Goal: Task Accomplishment & Management: Use online tool/utility

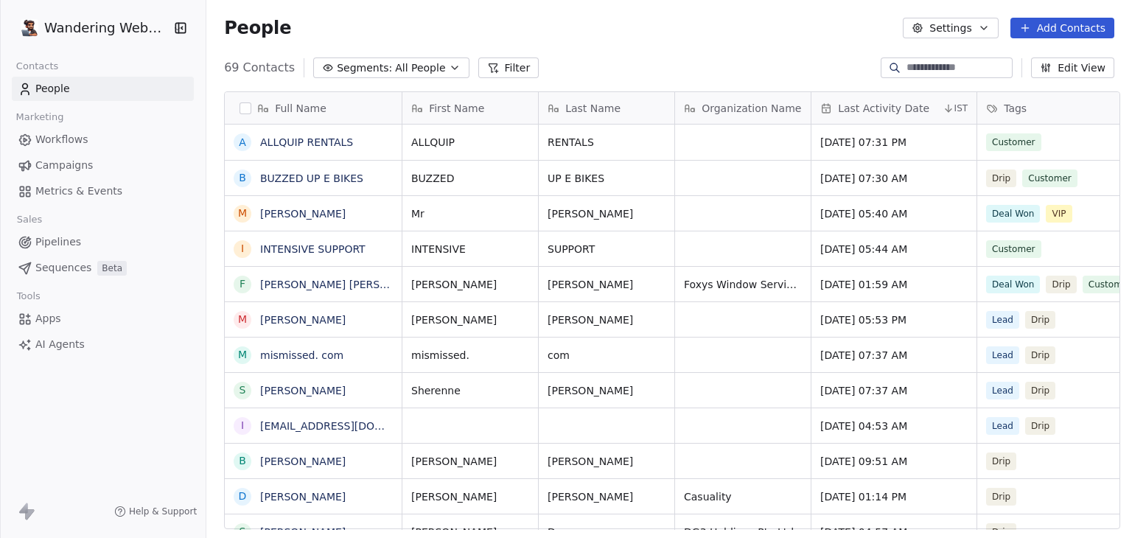
scroll to position [461, 919]
click at [50, 24] on html "Wandering Webmaster Contacts People Marketing Workflows Campaigns Metrics & Eve…" at bounding box center [566, 269] width 1132 height 538
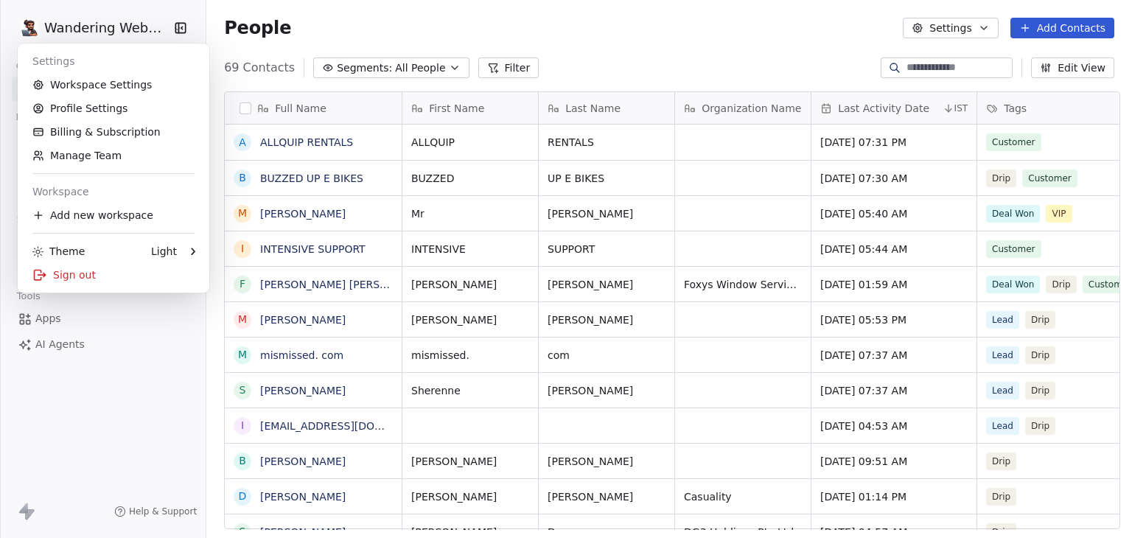
click at [597, 37] on html "Wandering Webmaster Contacts People Marketing Workflows Campaigns Metrics & Eve…" at bounding box center [566, 269] width 1132 height 538
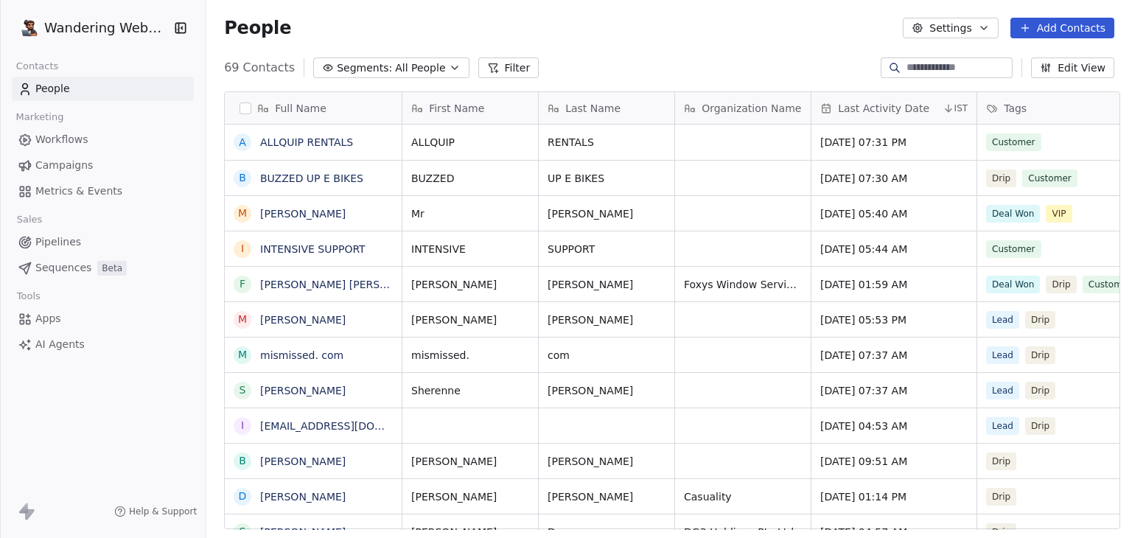
click at [62, 155] on link "Campaigns" at bounding box center [103, 165] width 182 height 24
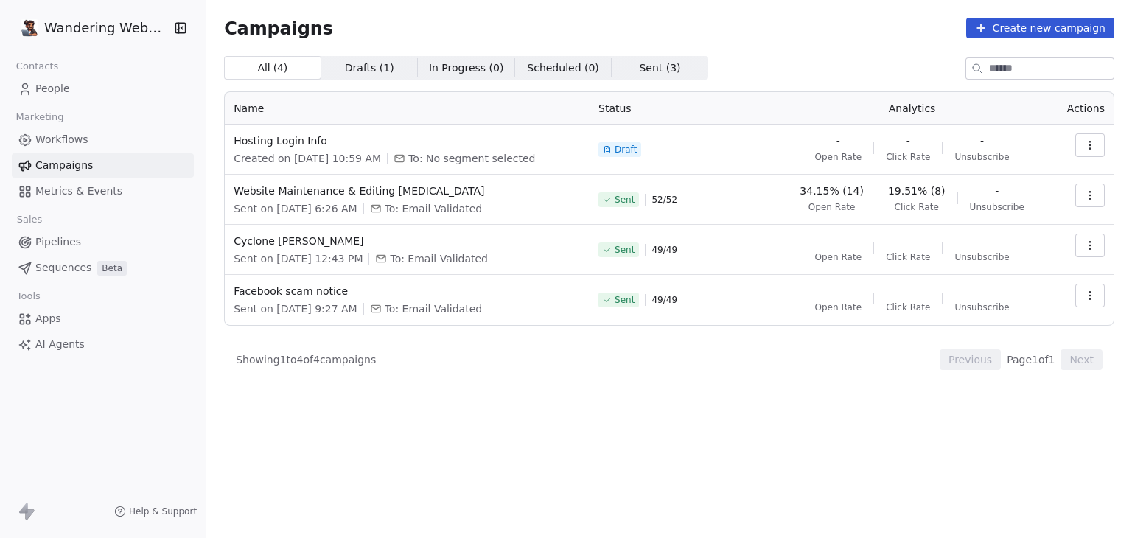
click at [74, 138] on span "Workflows" at bounding box center [61, 139] width 53 height 15
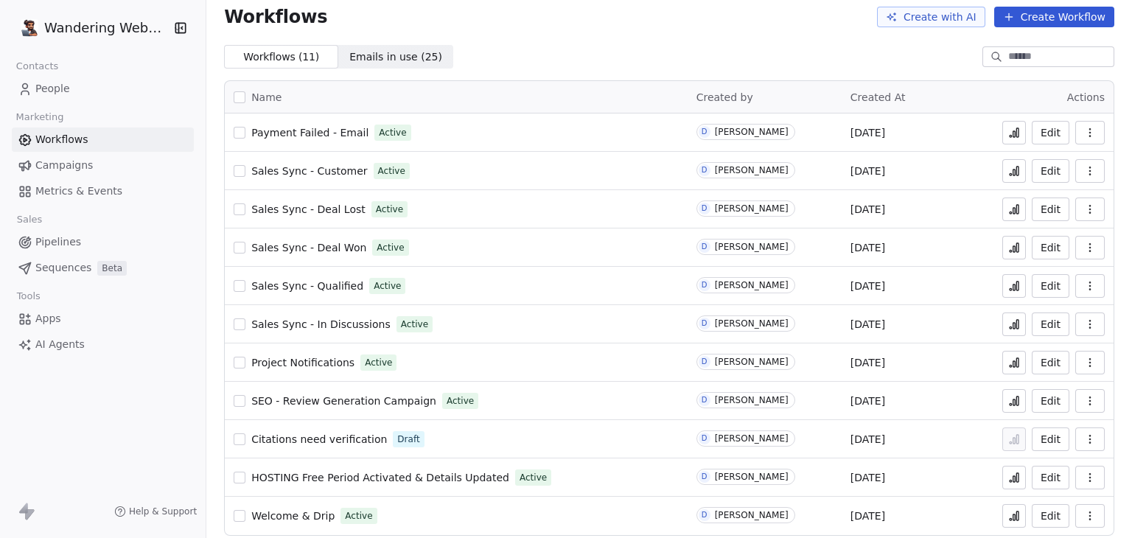
scroll to position [21, 0]
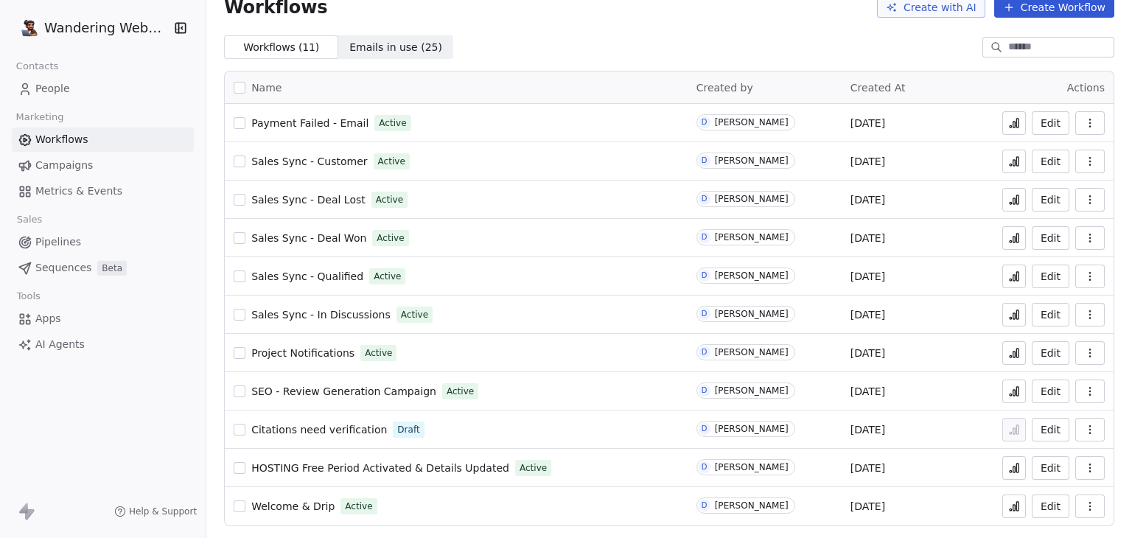
click at [301, 506] on span "Welcome & Drip" at bounding box center [292, 506] width 83 height 12
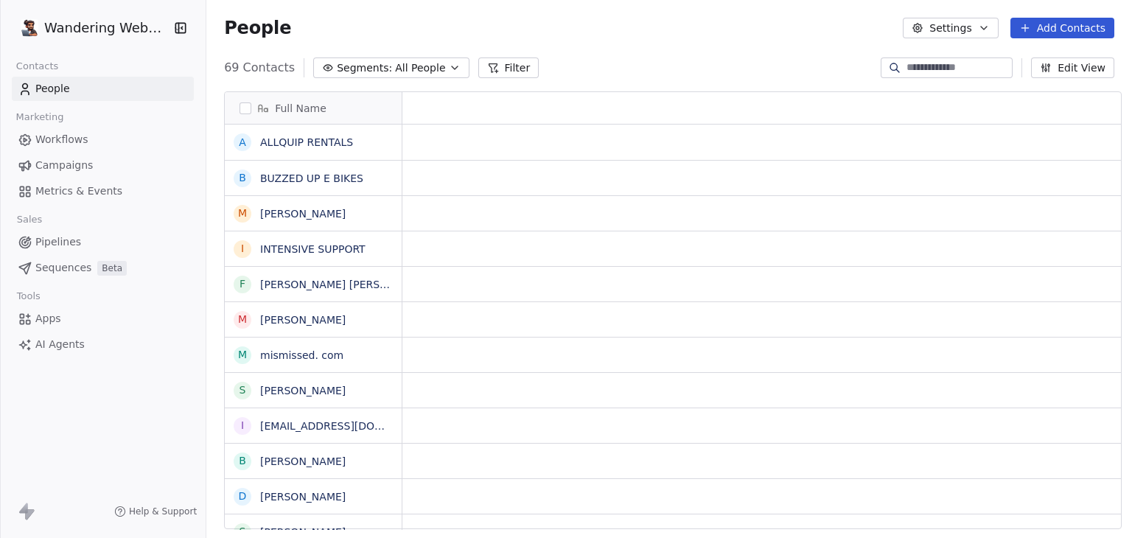
scroll to position [12, 12]
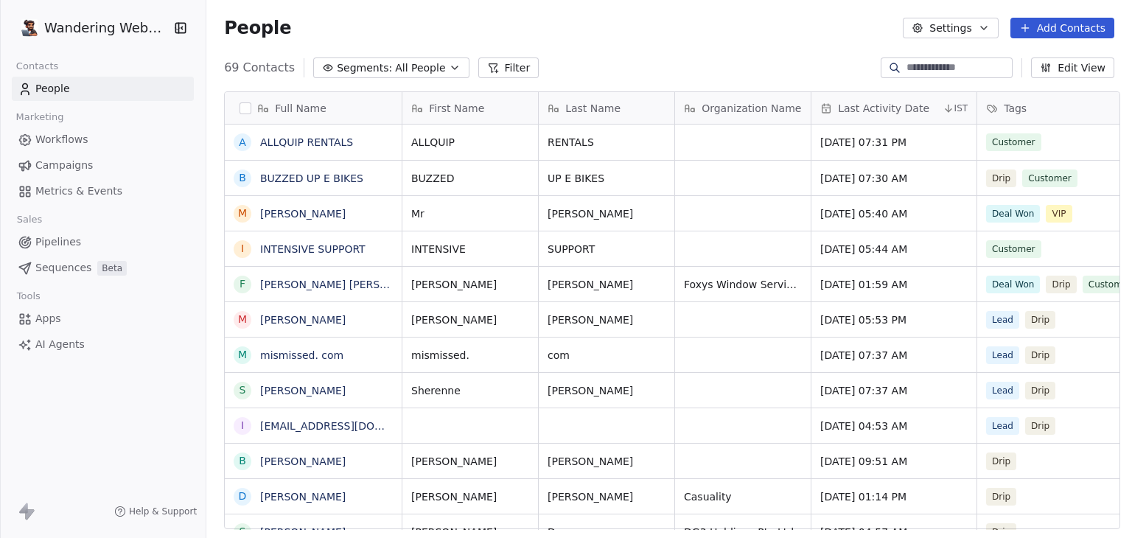
drag, startPoint x: 63, startPoint y: 141, endPoint x: 90, endPoint y: 149, distance: 27.7
click at [63, 141] on span "Workflows" at bounding box center [61, 139] width 53 height 15
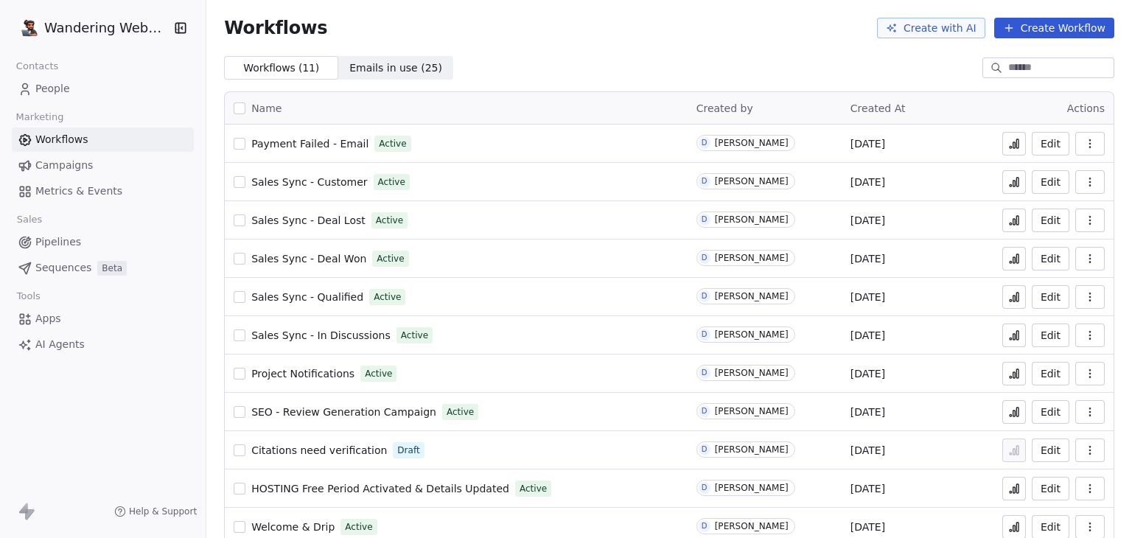
click at [1048, 27] on button "Create Workflow" at bounding box center [1054, 28] width 120 height 21
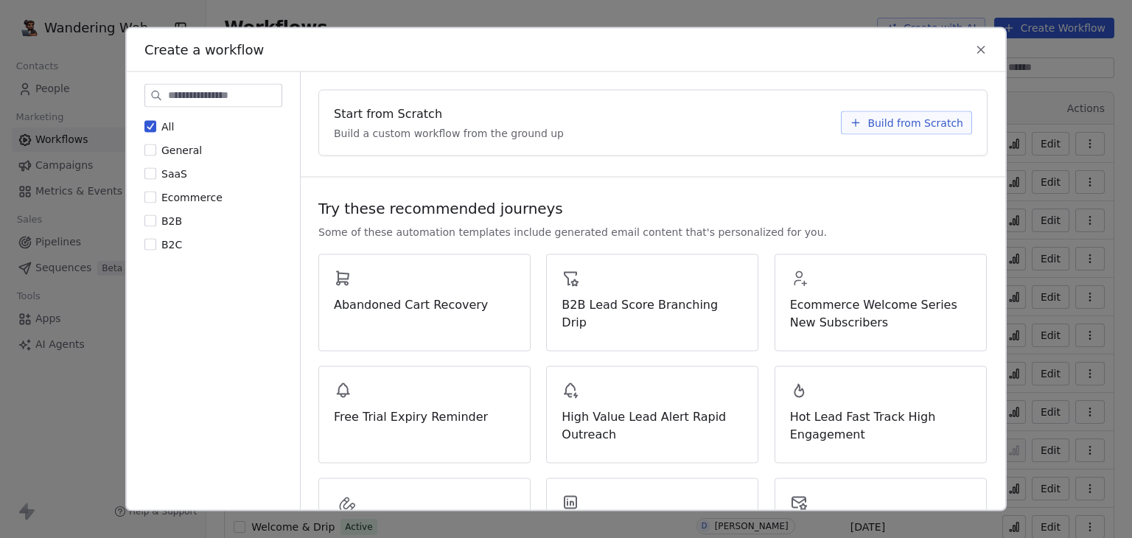
click at [956, 125] on button "Build from Scratch" at bounding box center [906, 123] width 131 height 24
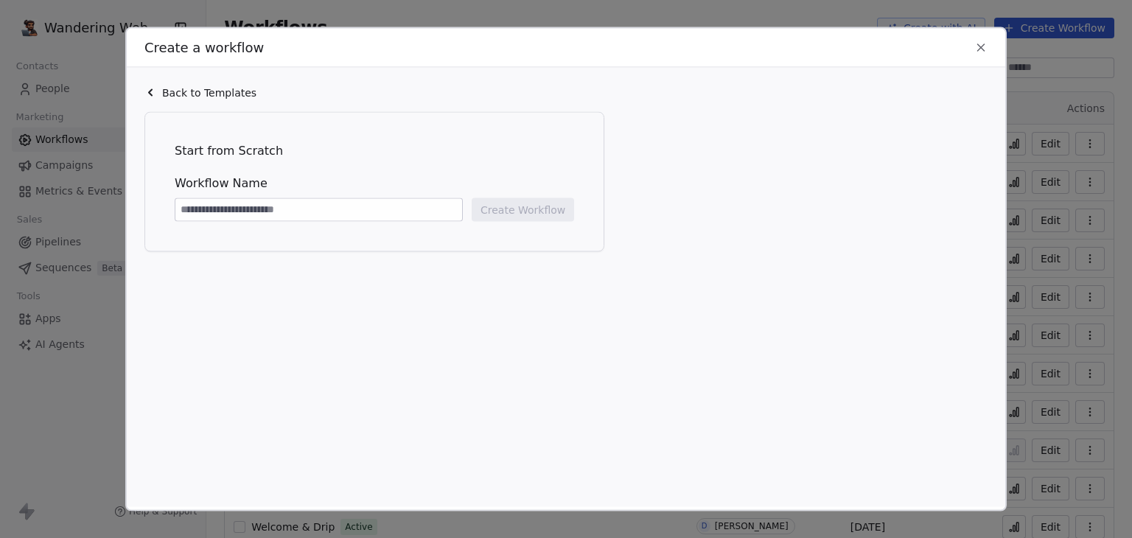
paste input "**********"
type input "**********"
click at [506, 212] on button "Create Workflow" at bounding box center [523, 210] width 102 height 24
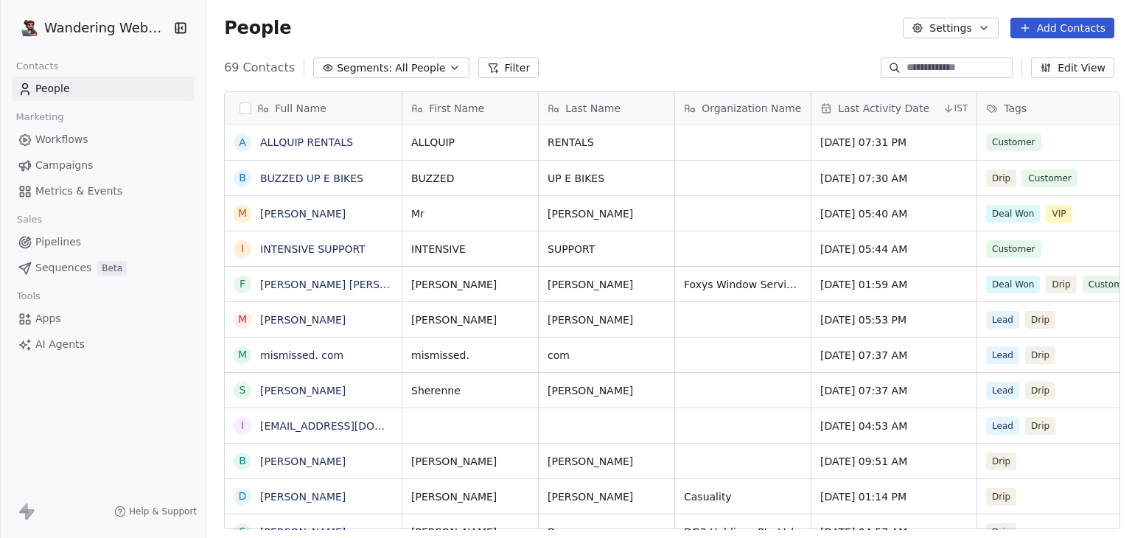
scroll to position [461, 919]
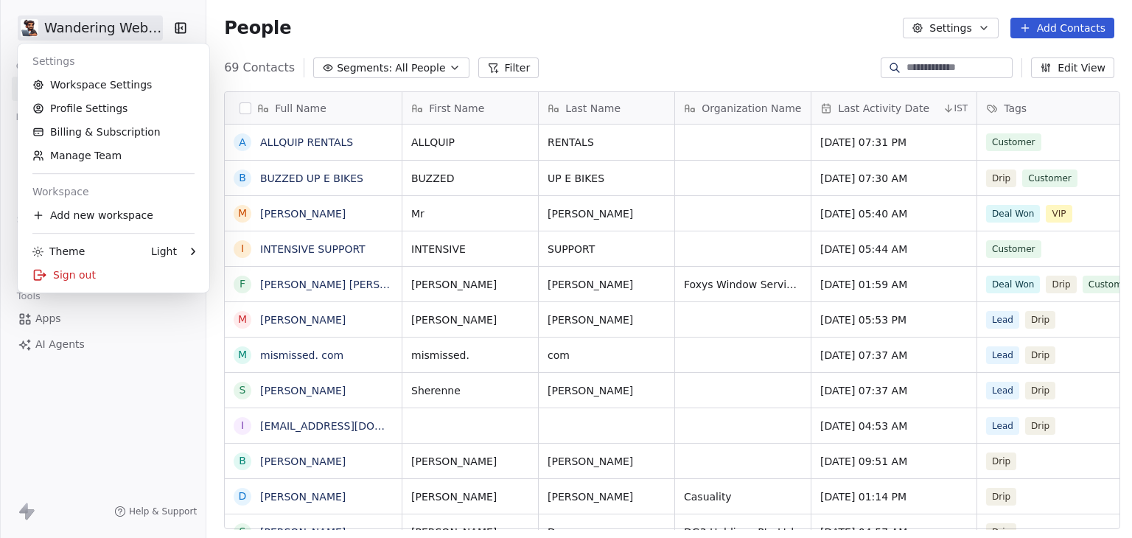
click at [122, 34] on html "Wandering Webmaster Contacts People Marketing Workflows Campaigns Metrics & Eve…" at bounding box center [566, 269] width 1132 height 538
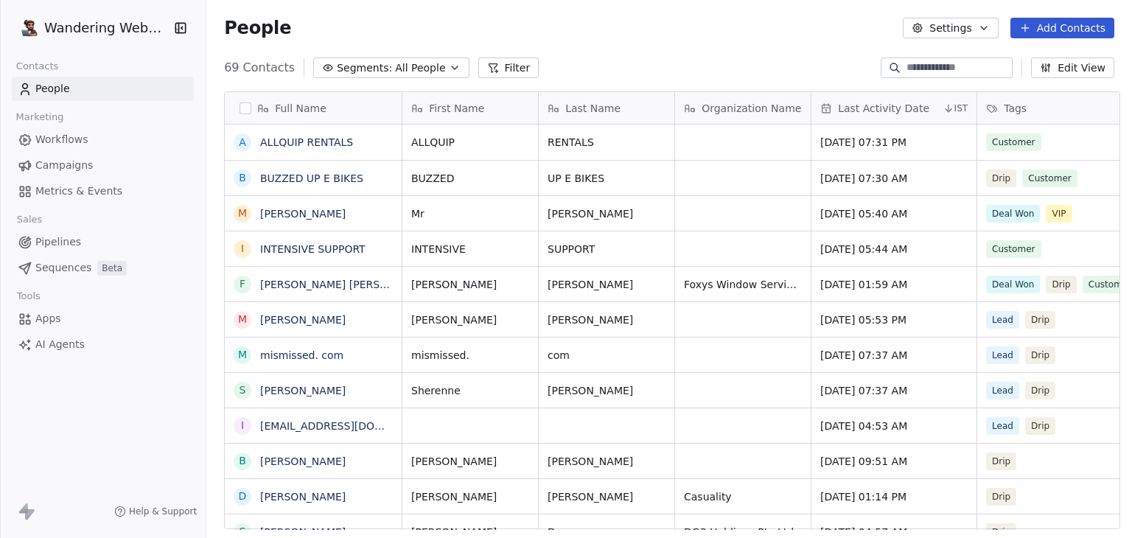
scroll to position [461, 919]
click at [82, 27] on html "Wandering Webmaster Contacts People Marketing Workflows Campaigns Metrics & Eve…" at bounding box center [566, 269] width 1132 height 538
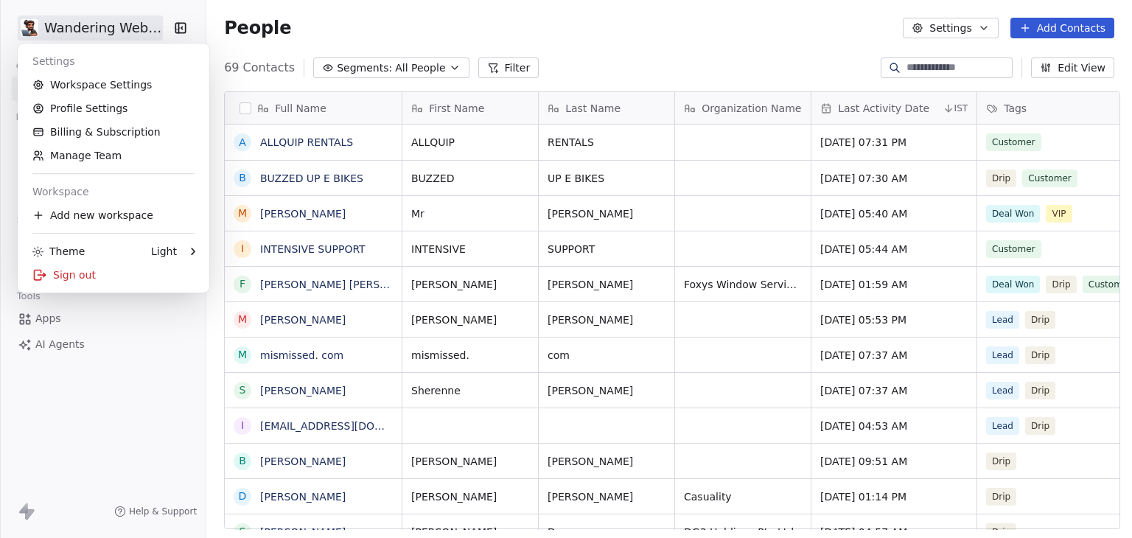
drag, startPoint x: 97, startPoint y: 444, endPoint x: 102, endPoint y: 427, distance: 18.2
click at [97, 444] on html "Wandering Webmaster Contacts People Marketing Workflows Campaigns Metrics & Eve…" at bounding box center [566, 269] width 1132 height 538
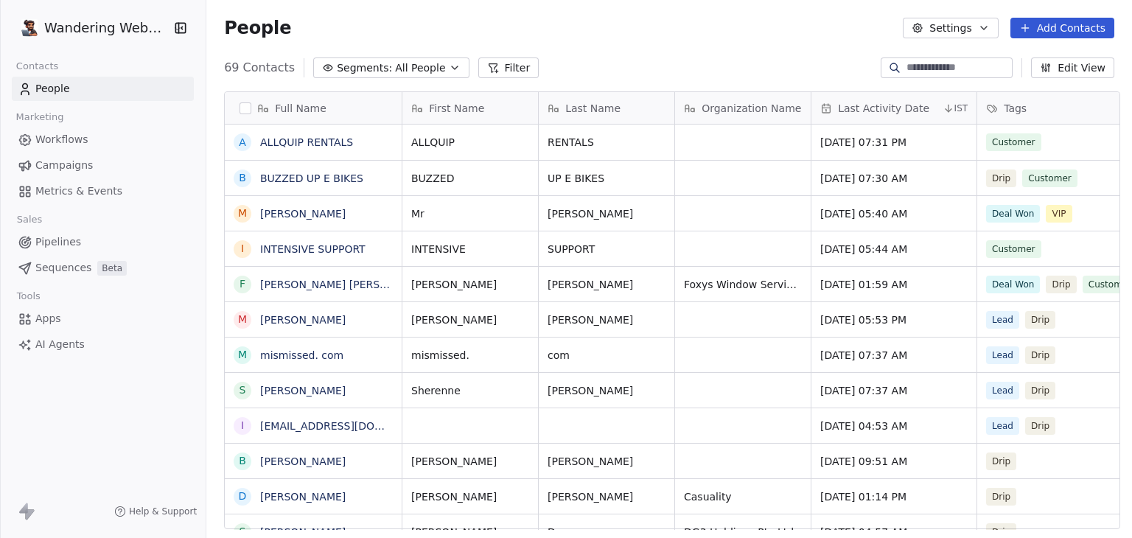
click at [91, 136] on link "Workflows" at bounding box center [103, 139] width 182 height 24
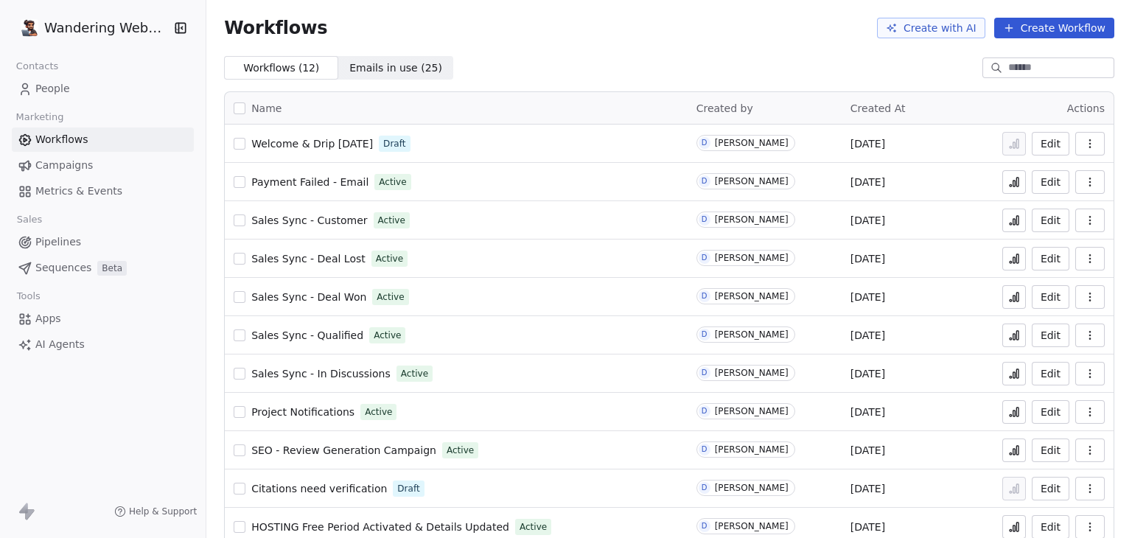
click at [321, 147] on span "Welcome & Drip [DATE]" at bounding box center [312, 144] width 122 height 12
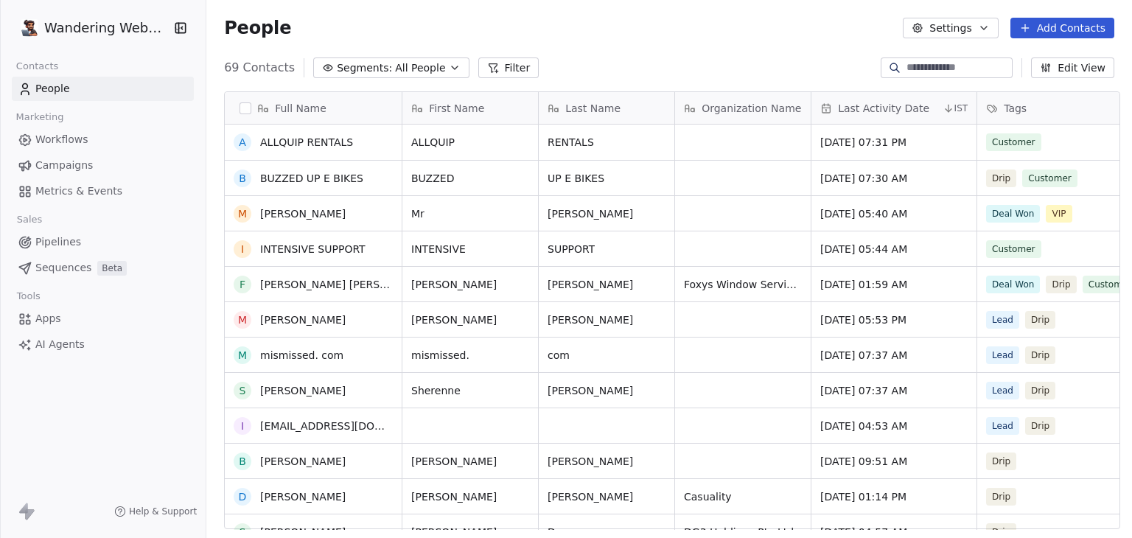
scroll to position [516, 0]
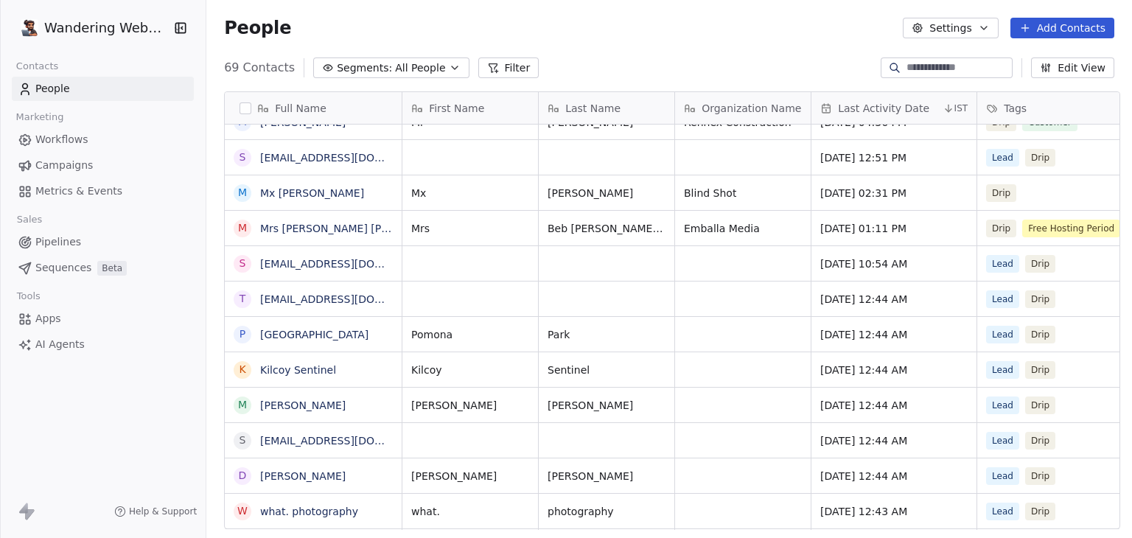
click at [51, 141] on span "Workflows" at bounding box center [61, 139] width 53 height 15
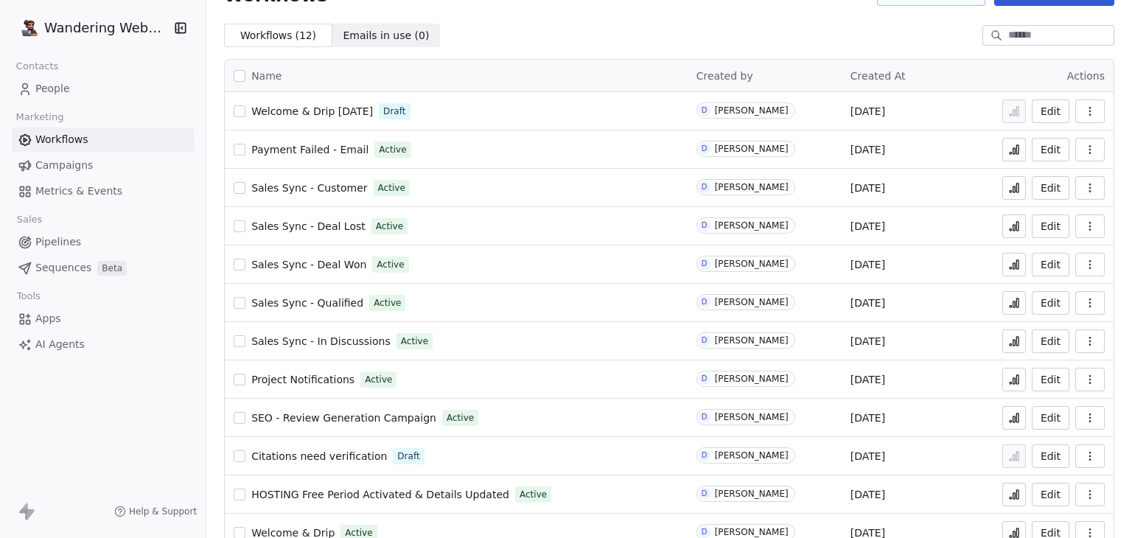
scroll to position [59, 0]
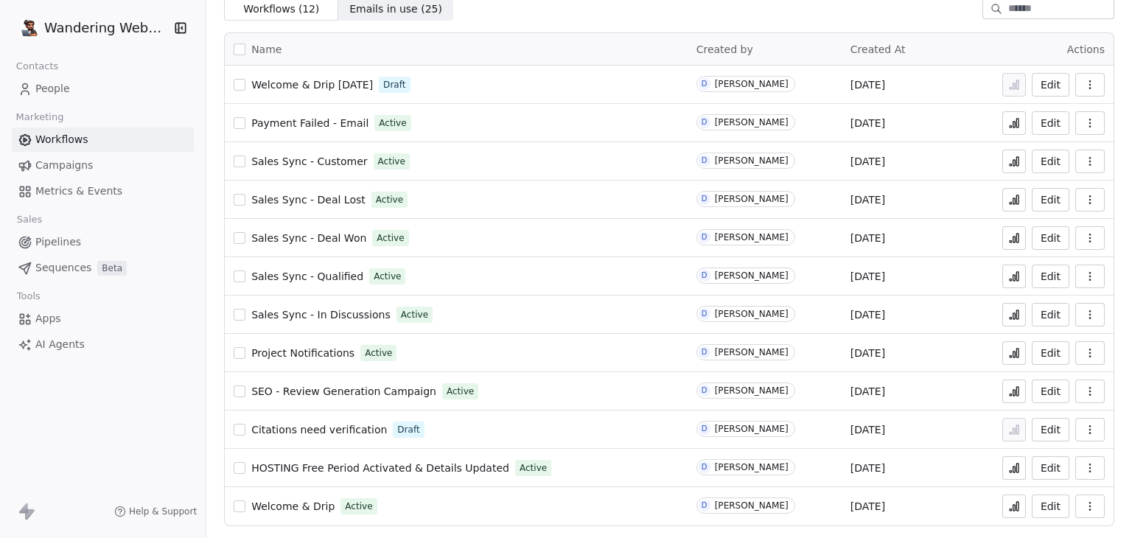
click at [298, 502] on span "Welcome & Drip" at bounding box center [292, 506] width 83 height 12
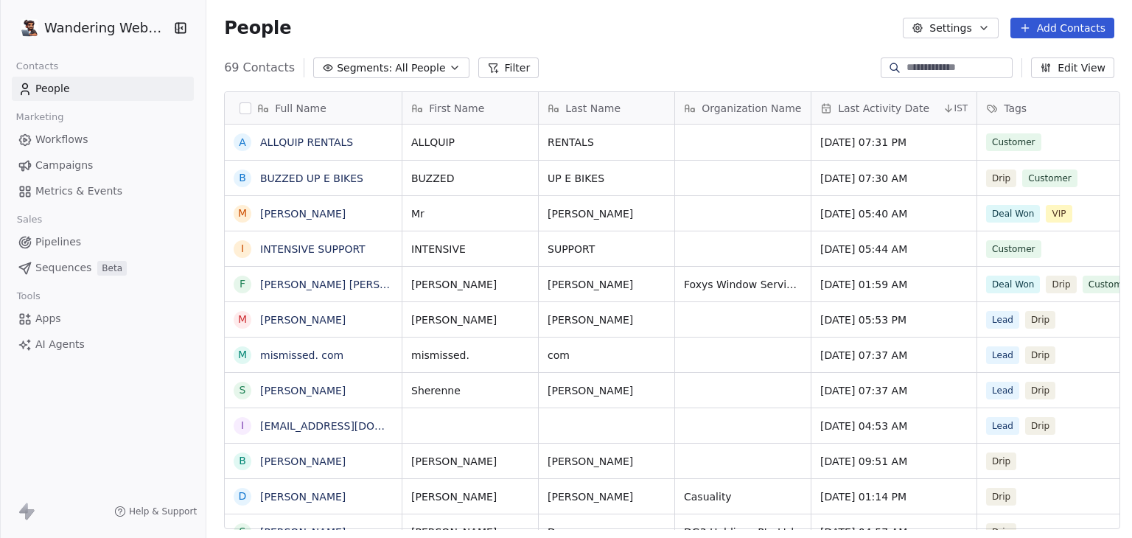
scroll to position [461, 919]
drag, startPoint x: 77, startPoint y: 142, endPoint x: 88, endPoint y: 137, distance: 12.2
click at [77, 142] on span "Workflows" at bounding box center [61, 139] width 53 height 15
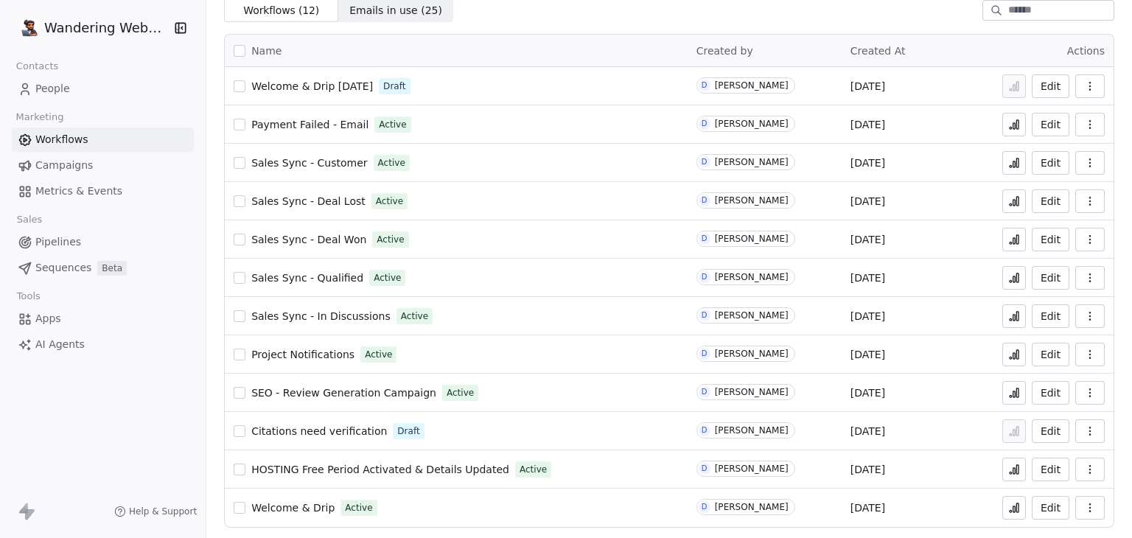
scroll to position [59, 0]
click at [301, 508] on span "Welcome & Drip" at bounding box center [292, 506] width 83 height 12
